Goal: Find specific page/section: Find specific page/section

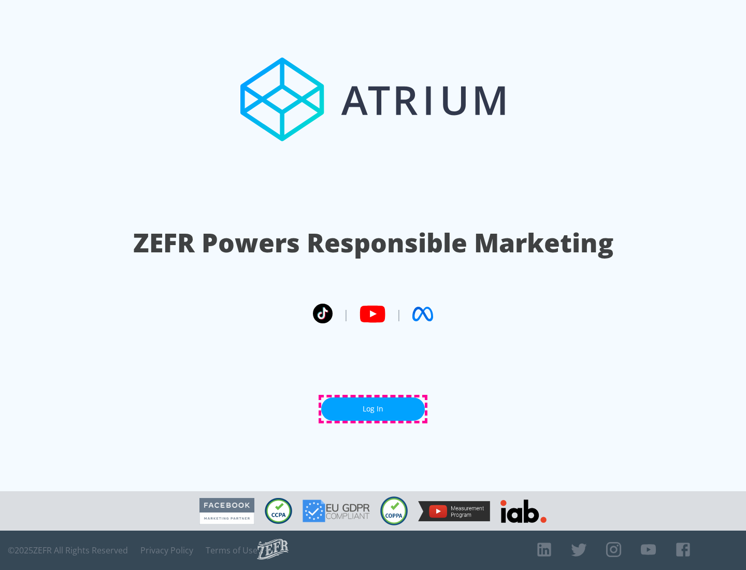
click at [373, 409] on link "Log In" at bounding box center [373, 408] width 104 height 23
